Goal: Obtain resource: Obtain resource

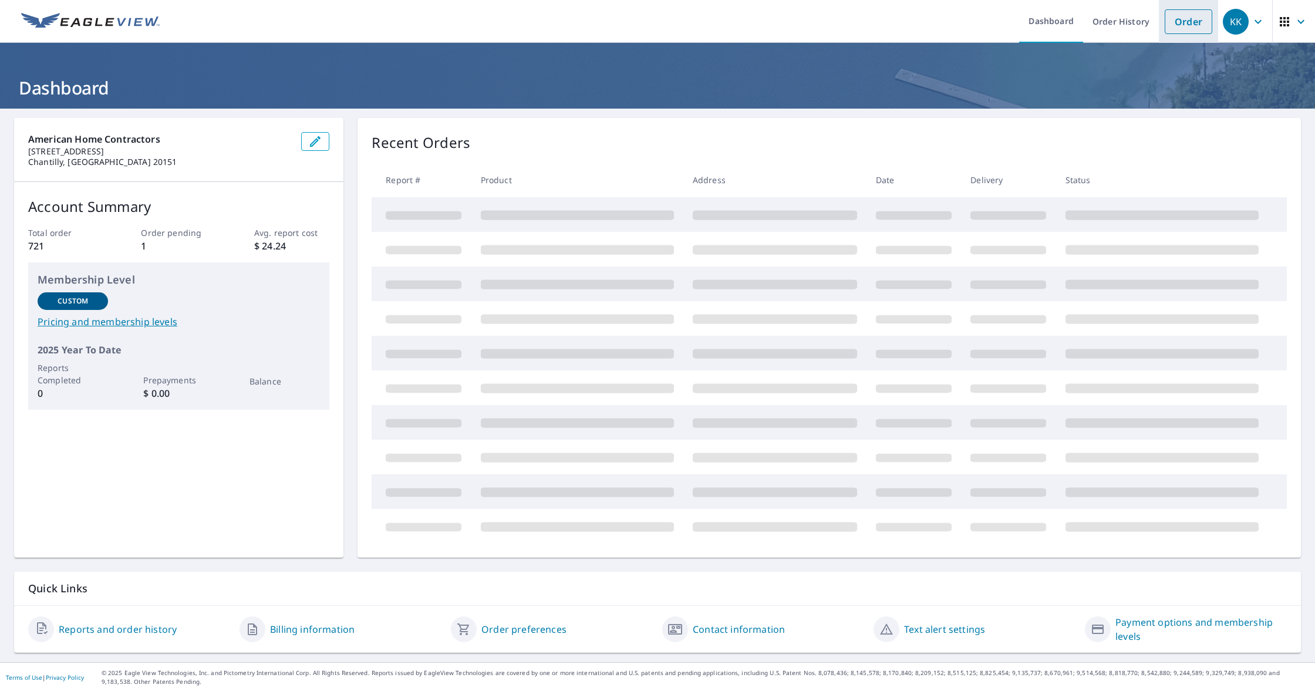
click at [1196, 34] on li "Order" at bounding box center [1188, 21] width 59 height 43
click at [1181, 21] on link "Order" at bounding box center [1189, 21] width 48 height 25
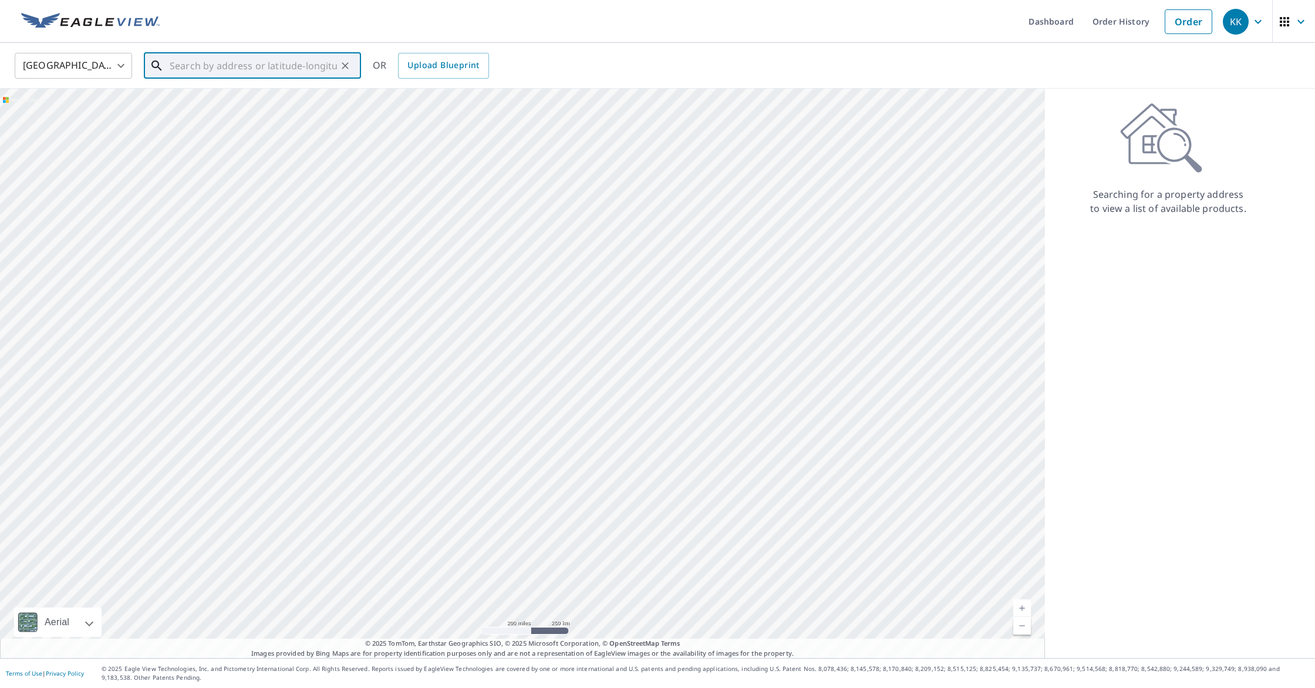
click at [254, 63] on input "text" at bounding box center [253, 65] width 167 height 33
click at [251, 103] on span "[STREET_ADDRESS][PERSON_NAME]" at bounding box center [259, 100] width 184 height 14
type input "[STREET_ADDRESS][PERSON_NAME]"
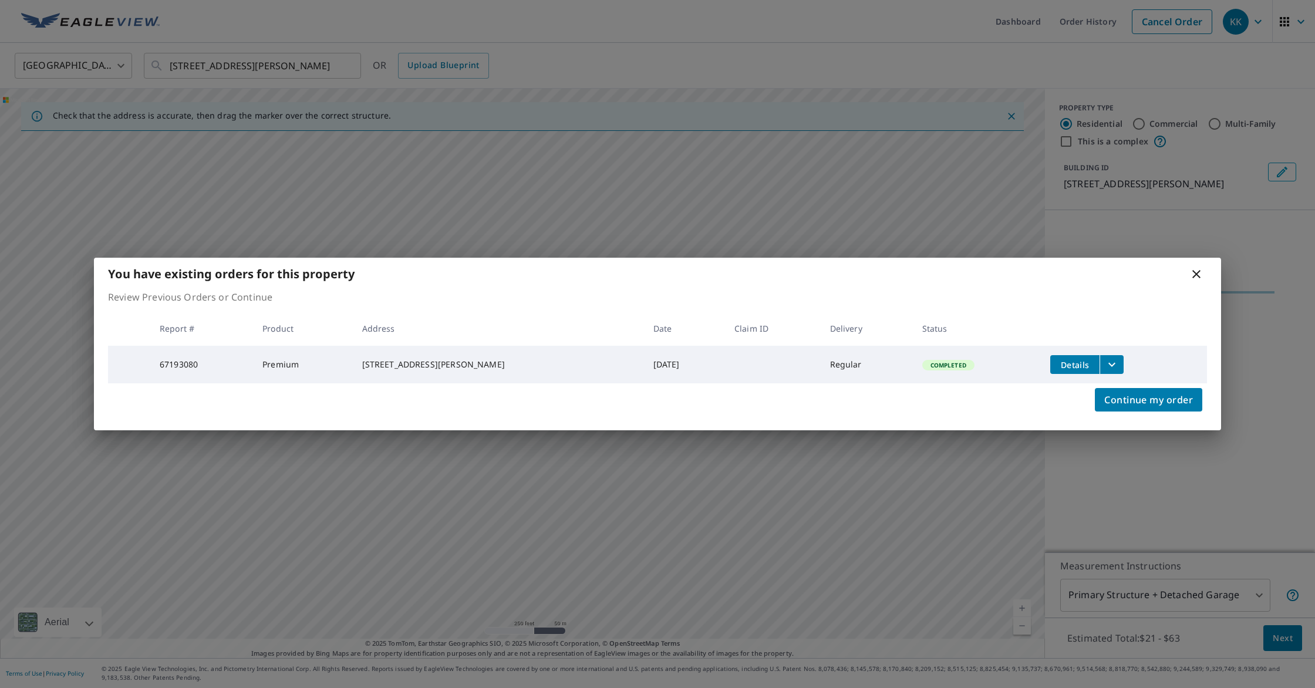
click at [1109, 363] on icon "filesDropdownBtn-67193080" at bounding box center [1112, 365] width 7 height 4
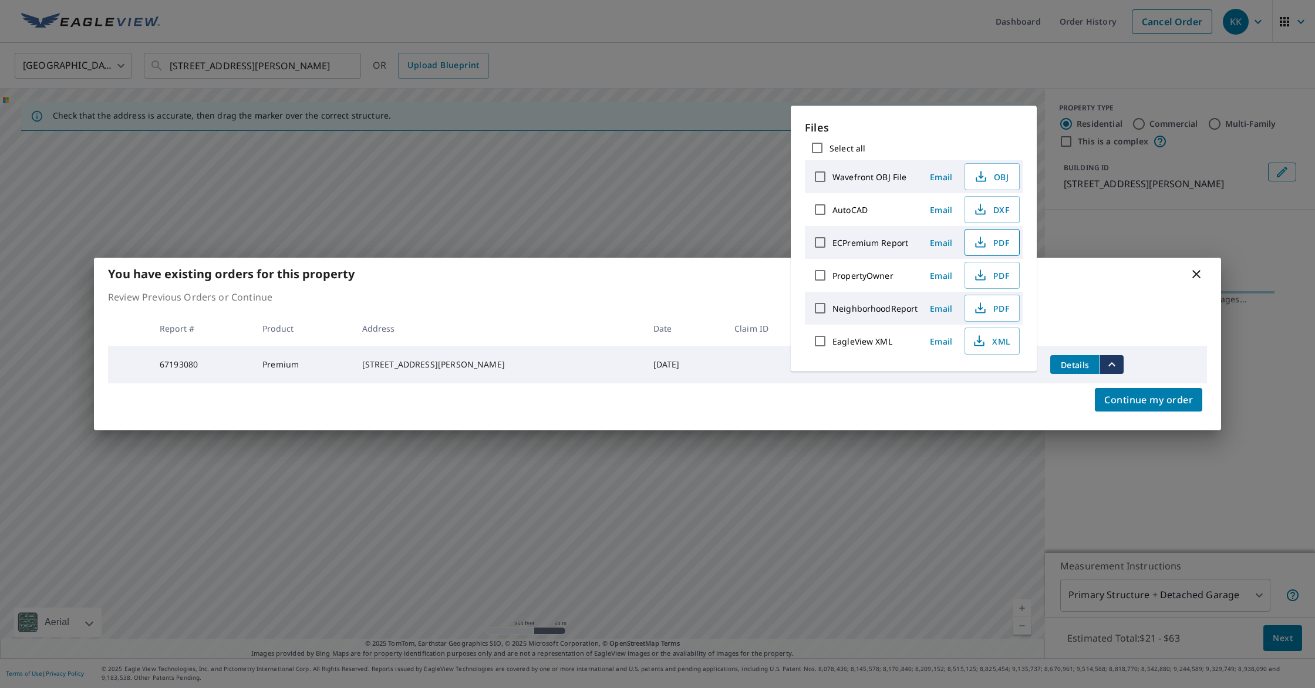
click at [1004, 238] on span "PDF" at bounding box center [991, 242] width 38 height 14
